Goal: Information Seeking & Learning: Learn about a topic

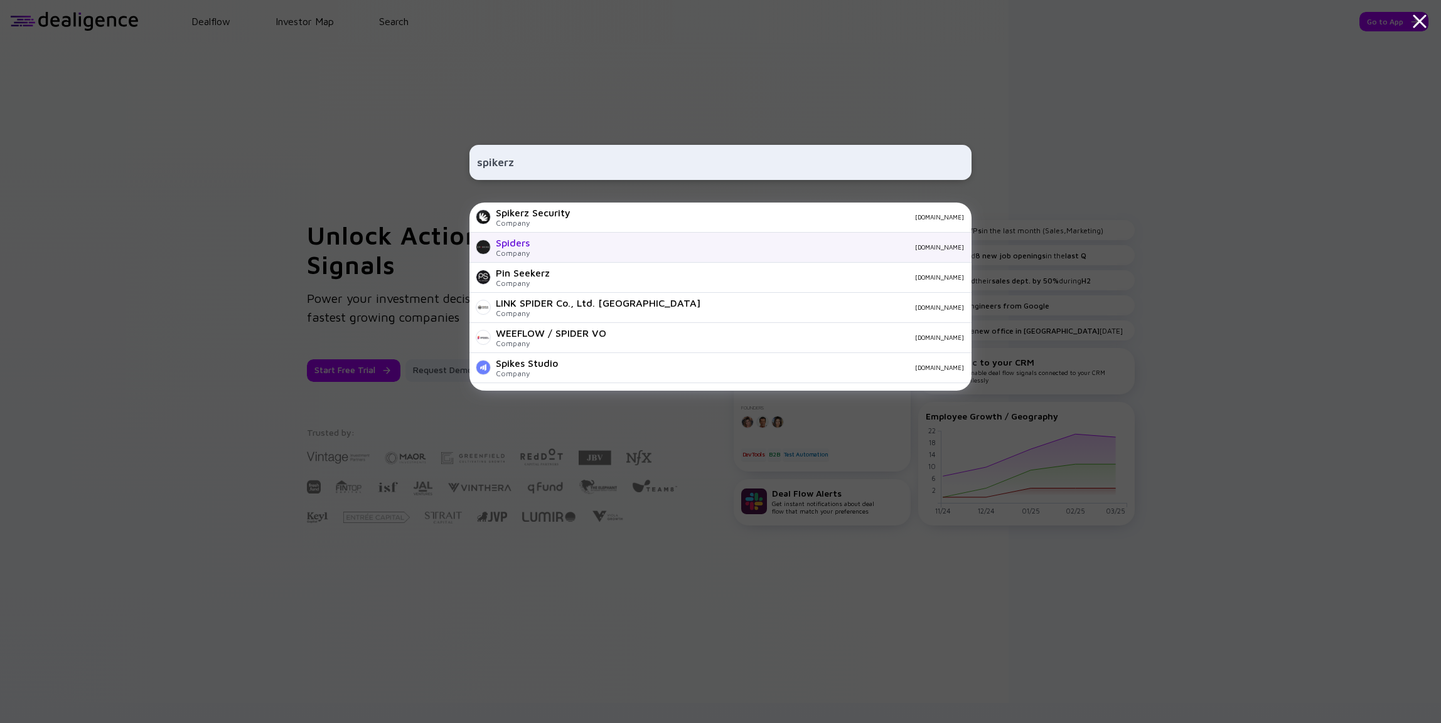
type input "spikerz"
click at [580, 233] on div "Spiders Company spiders-games.com" at bounding box center [720, 248] width 502 height 30
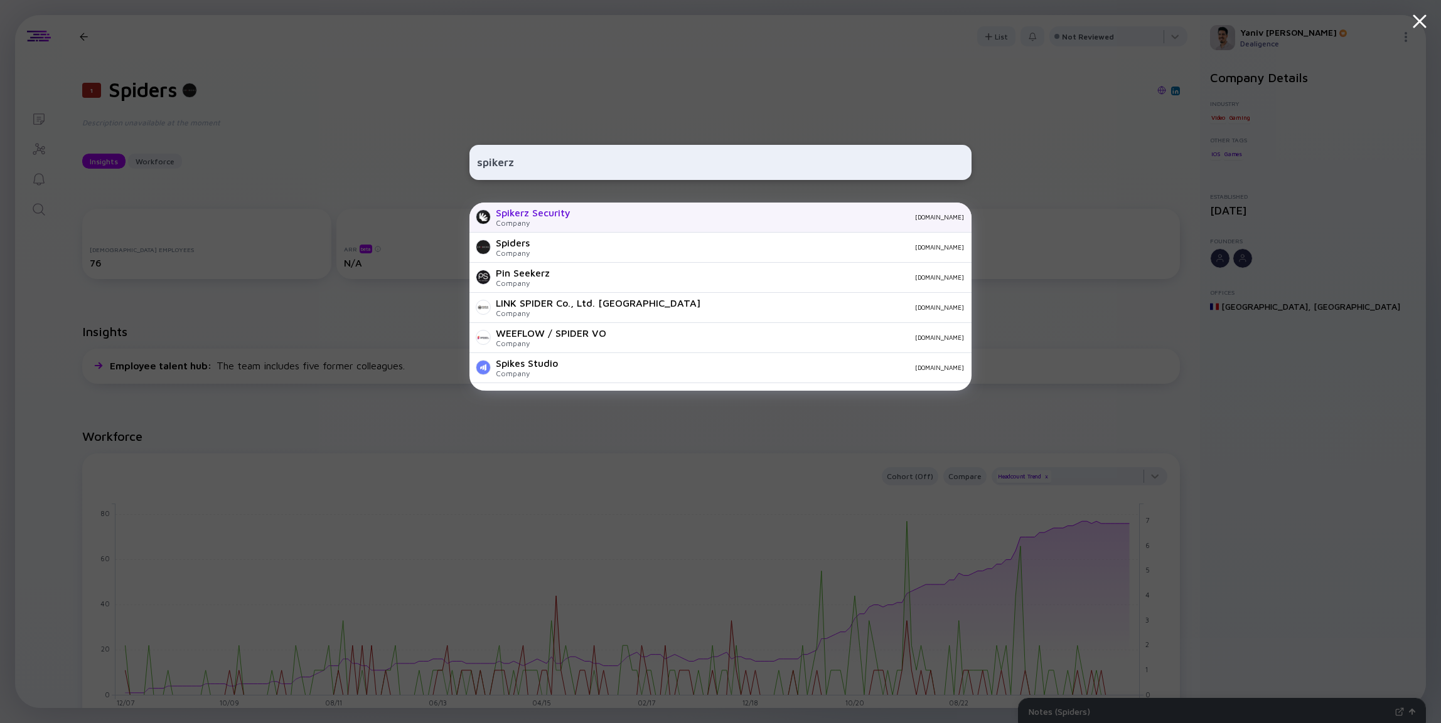
type input "spikerz"
click at [602, 213] on div "spikerz.com" at bounding box center [771, 217] width 383 height 8
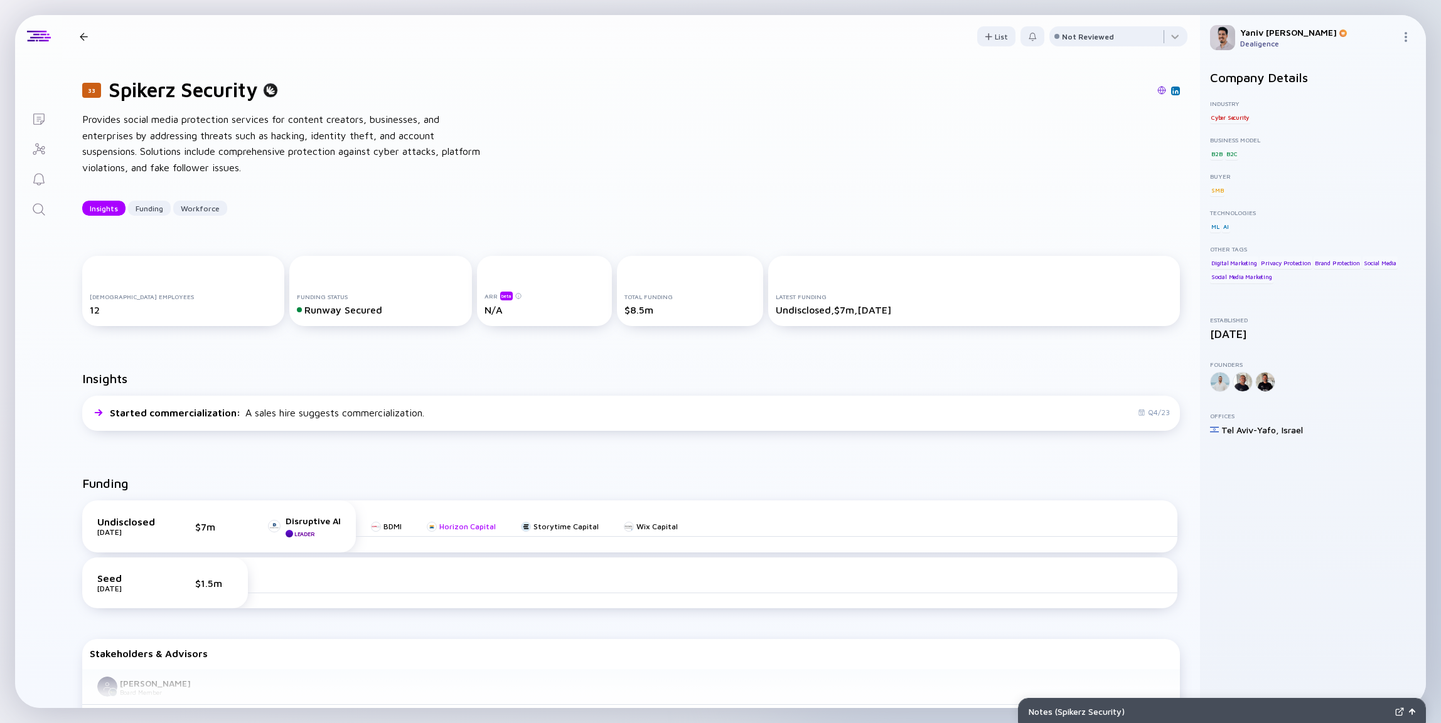
click at [481, 526] on div "Horizon Capital" at bounding box center [467, 526] width 56 height 9
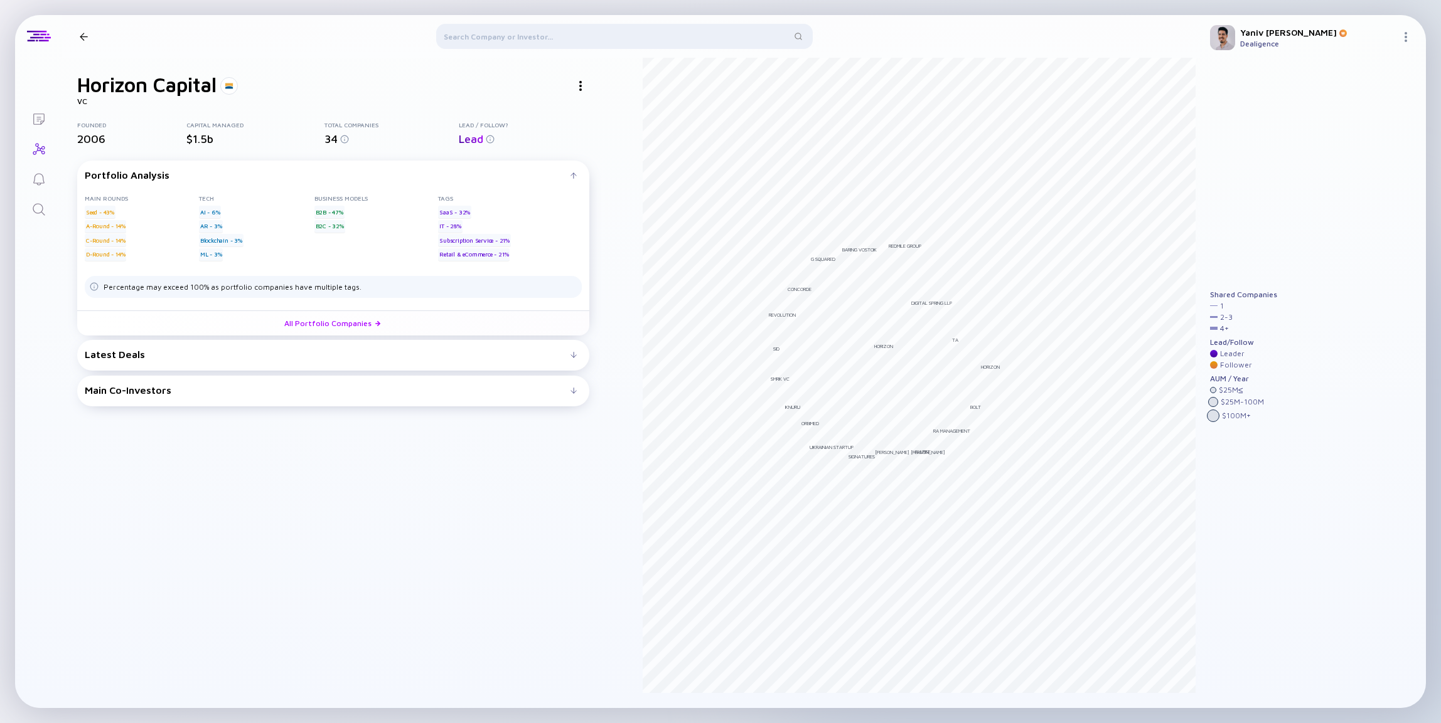
click at [573, 85] on div at bounding box center [581, 86] width 18 height 18
click at [592, 107] on div "Linkedin" at bounding box center [603, 110] width 71 height 25
click at [584, 91] on div at bounding box center [581, 86] width 18 height 18
click at [590, 129] on div "Website" at bounding box center [603, 135] width 71 height 25
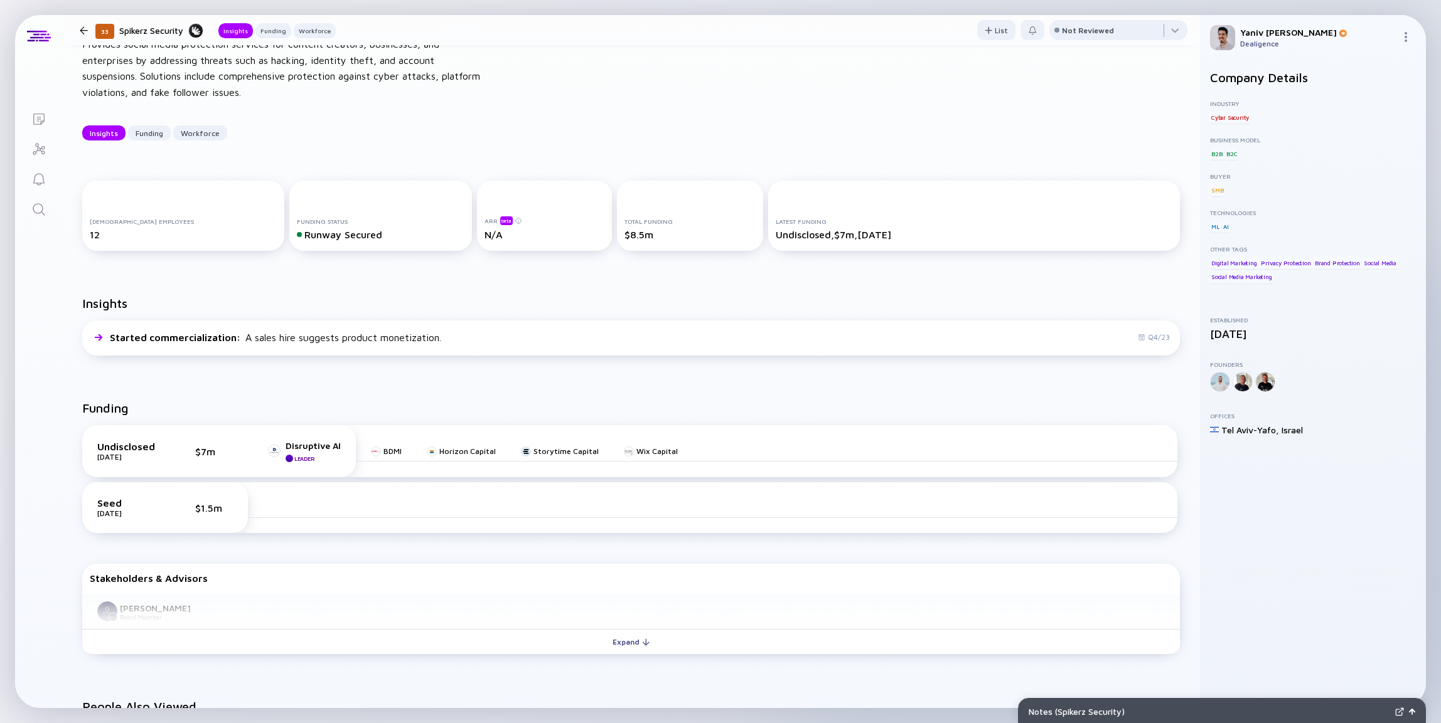
scroll to position [151, 0]
